Goal: Check status: Check status

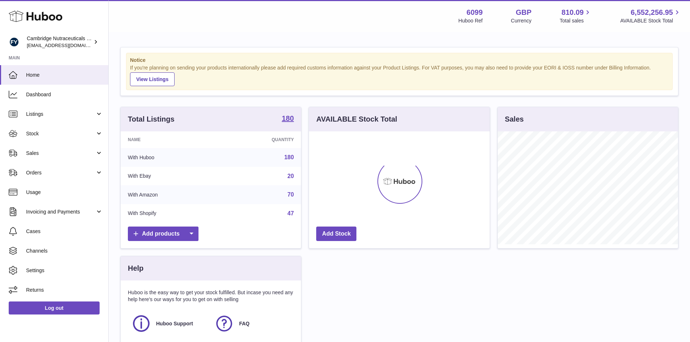
scroll to position [113, 181]
click at [38, 139] on link "Stock" at bounding box center [54, 134] width 108 height 20
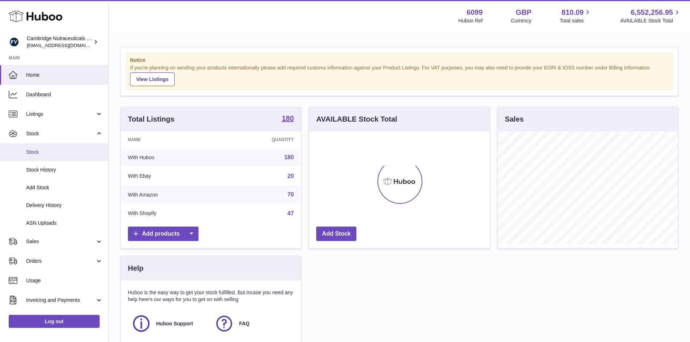
click at [25, 155] on link "Stock" at bounding box center [54, 152] width 108 height 18
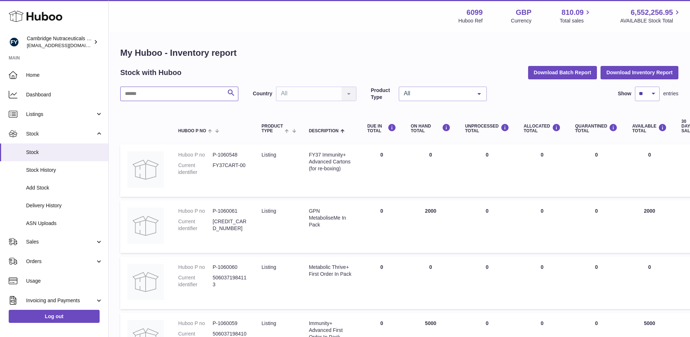
click at [144, 93] on input "text" at bounding box center [179, 94] width 118 height 14
type input "****"
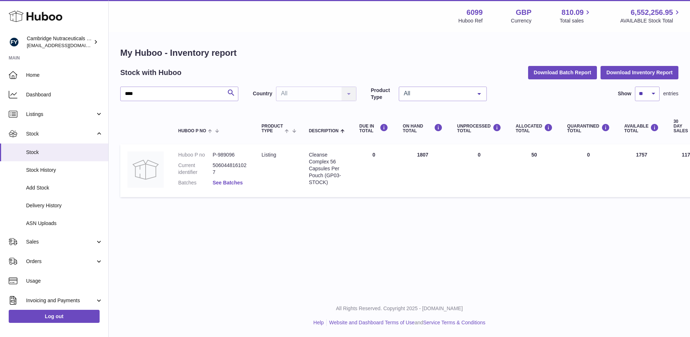
click at [225, 184] on link "See Batches" at bounding box center [228, 183] width 30 height 6
